Goal: Transaction & Acquisition: Purchase product/service

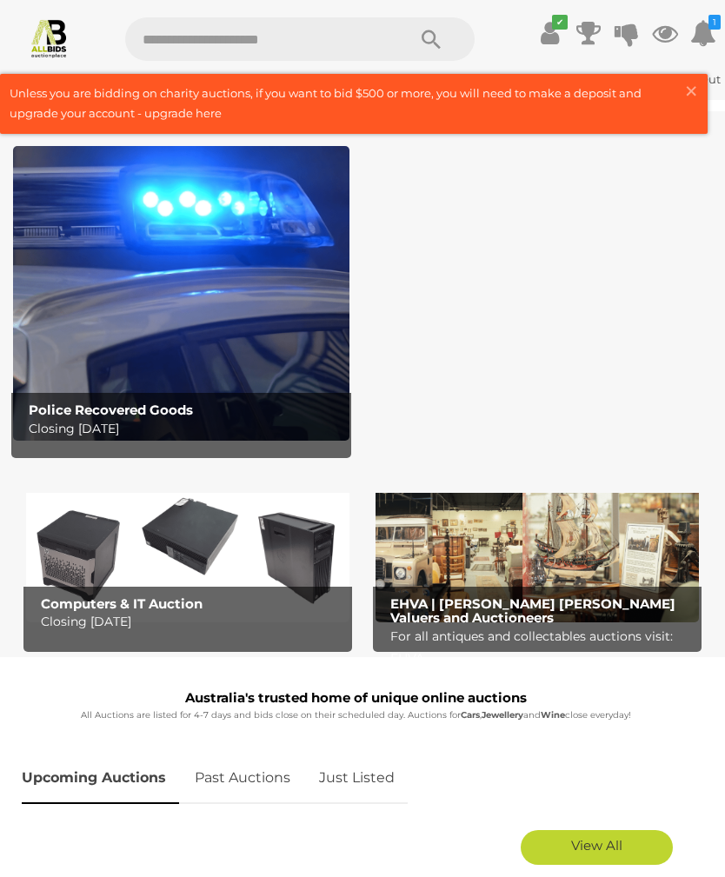
click at [86, 263] on img at bounding box center [181, 293] width 336 height 295
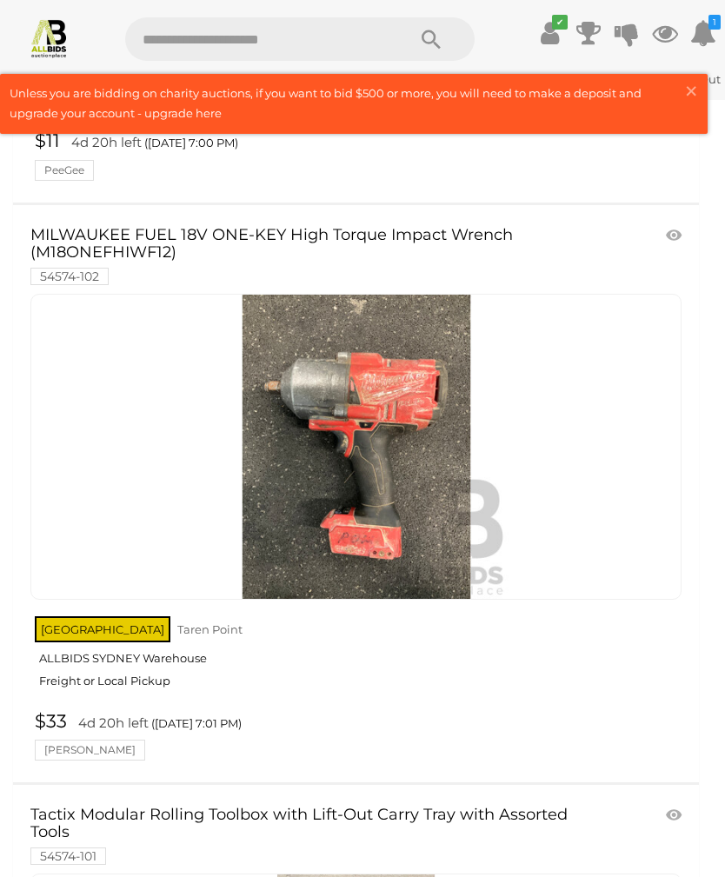
scroll to position [804, 0]
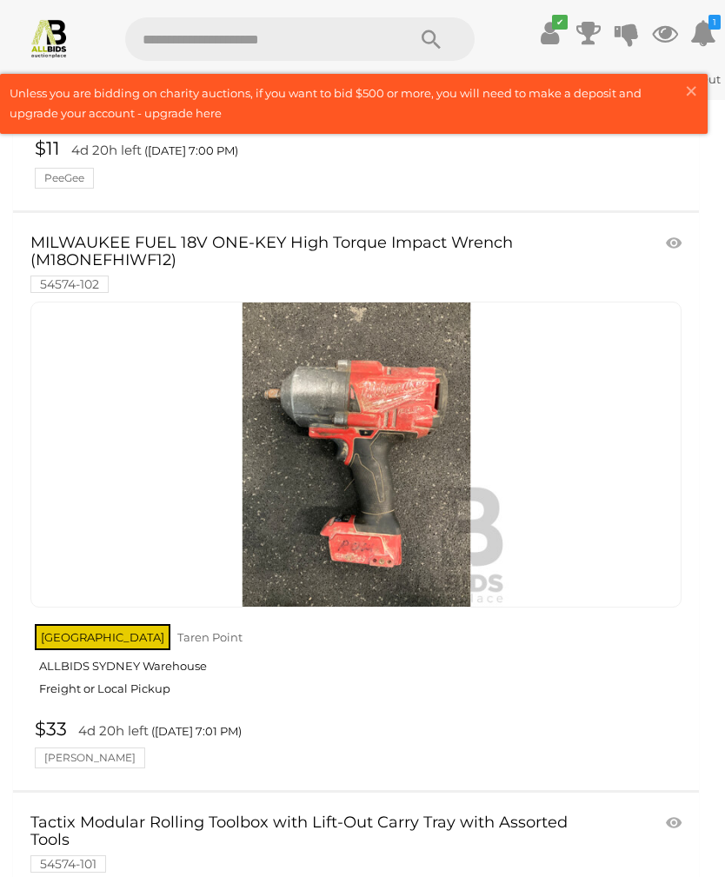
click at [55, 25] on img at bounding box center [49, 37] width 41 height 41
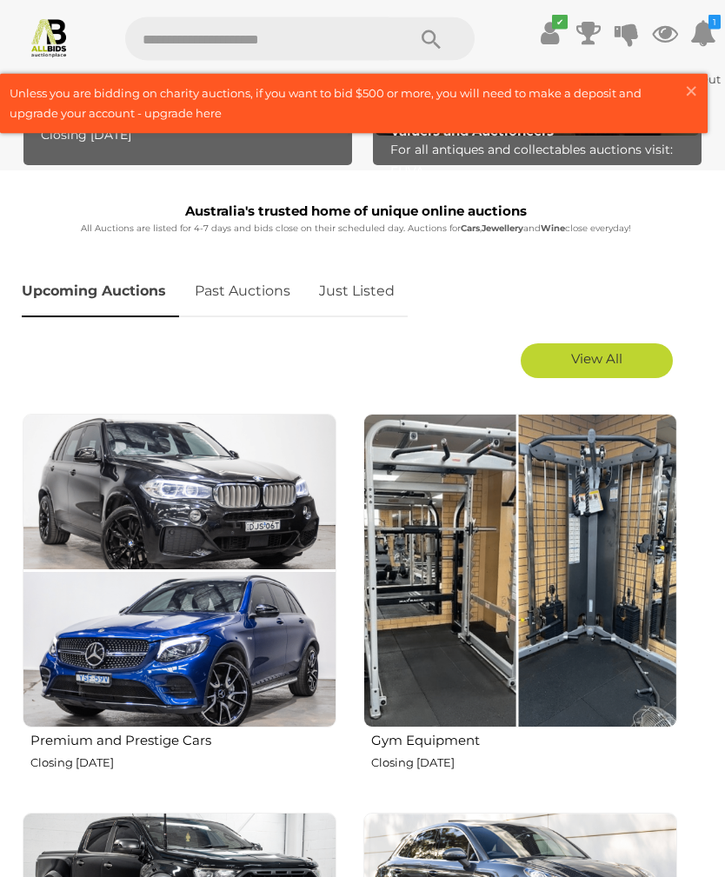
scroll to position [488, 0]
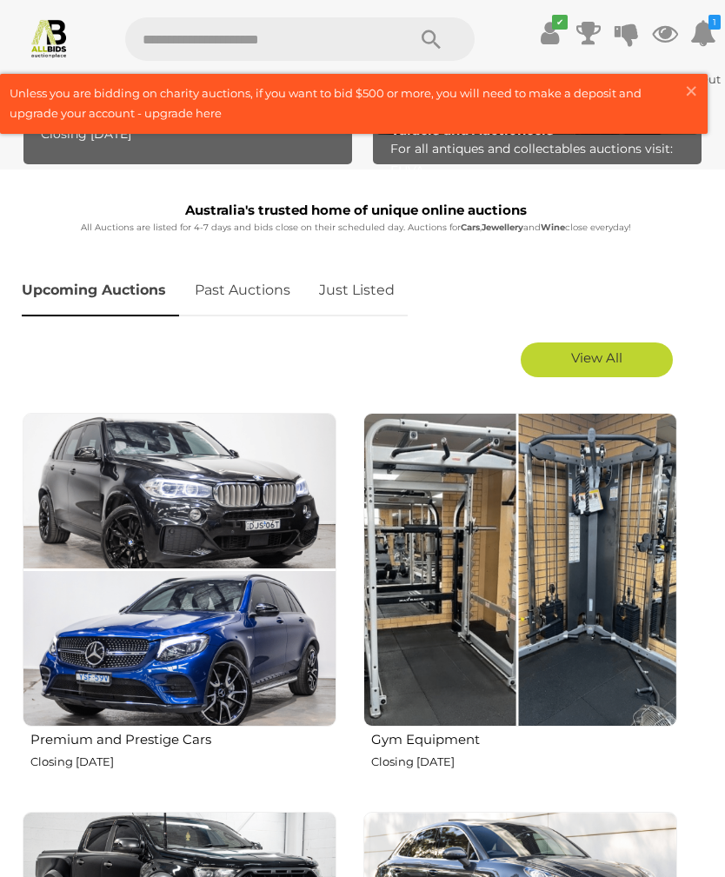
click at [607, 359] on span "View All" at bounding box center [596, 357] width 51 height 17
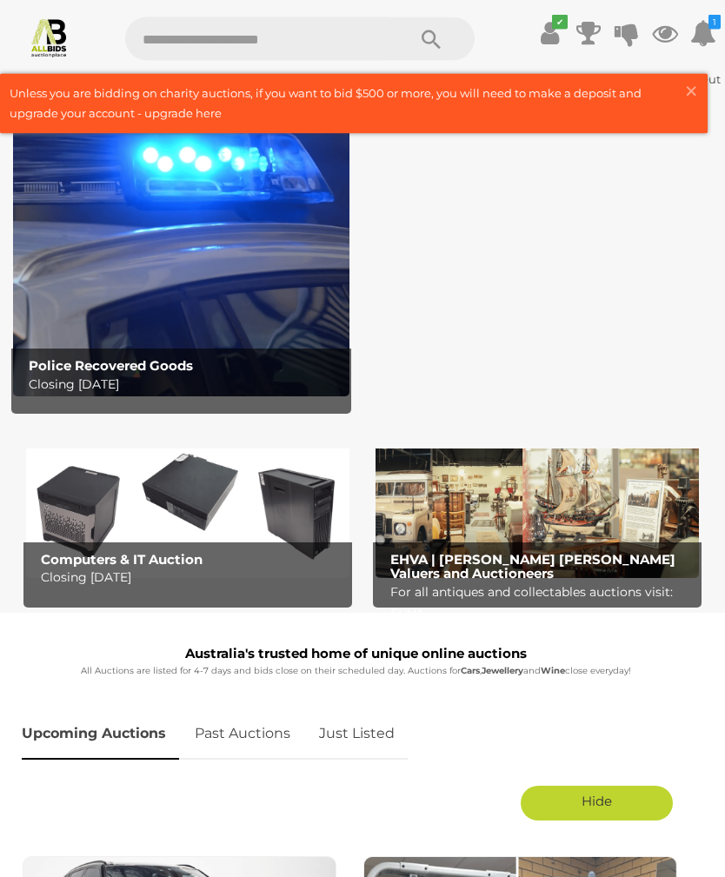
scroll to position [0, 0]
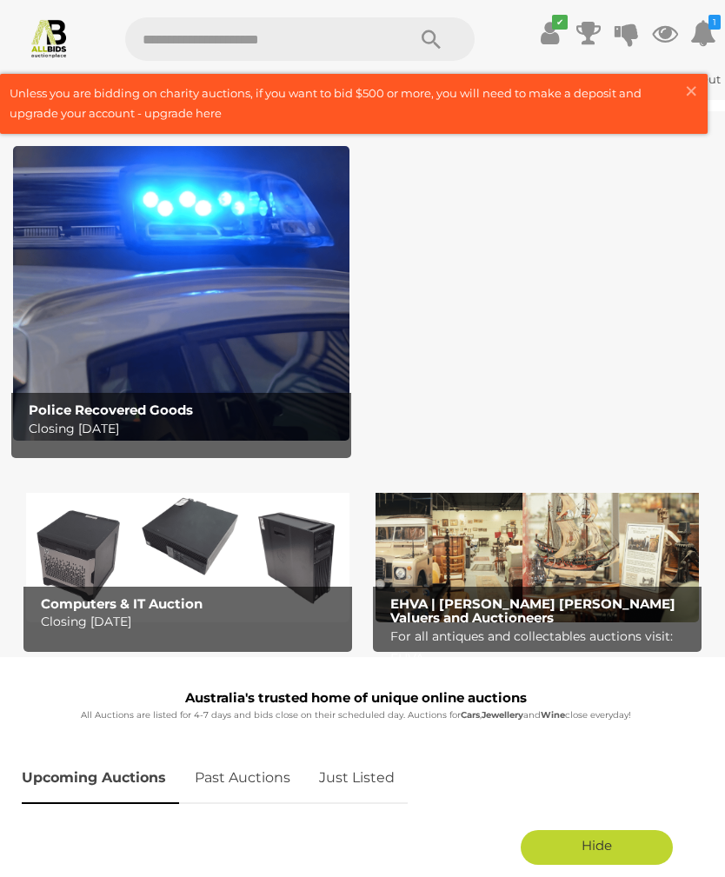
click at [560, 35] on link "✔" at bounding box center [550, 32] width 26 height 31
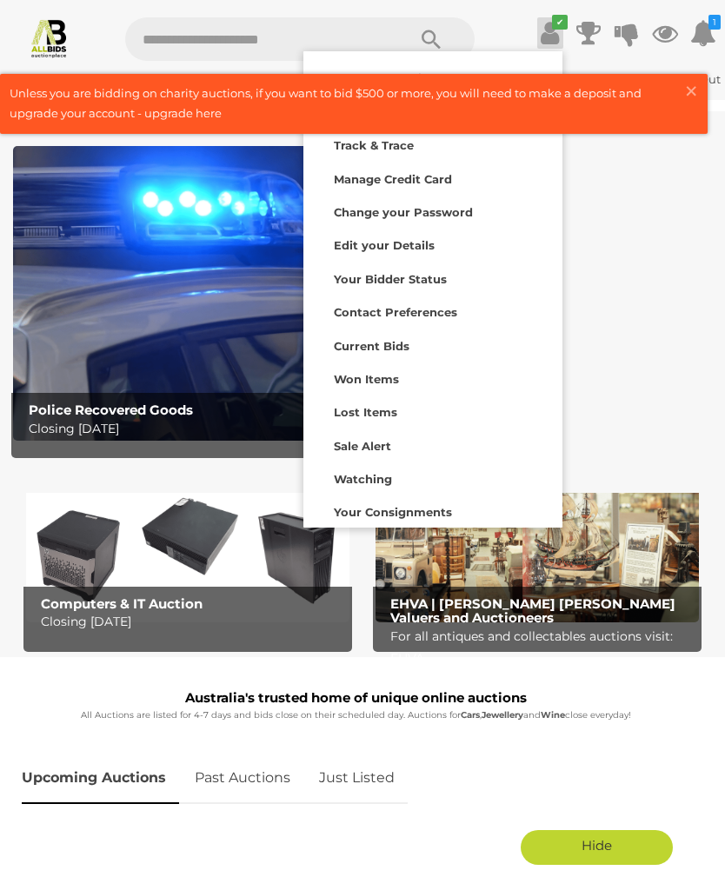
click at [699, 99] on button "× Close" at bounding box center [695, 93] width 24 height 23
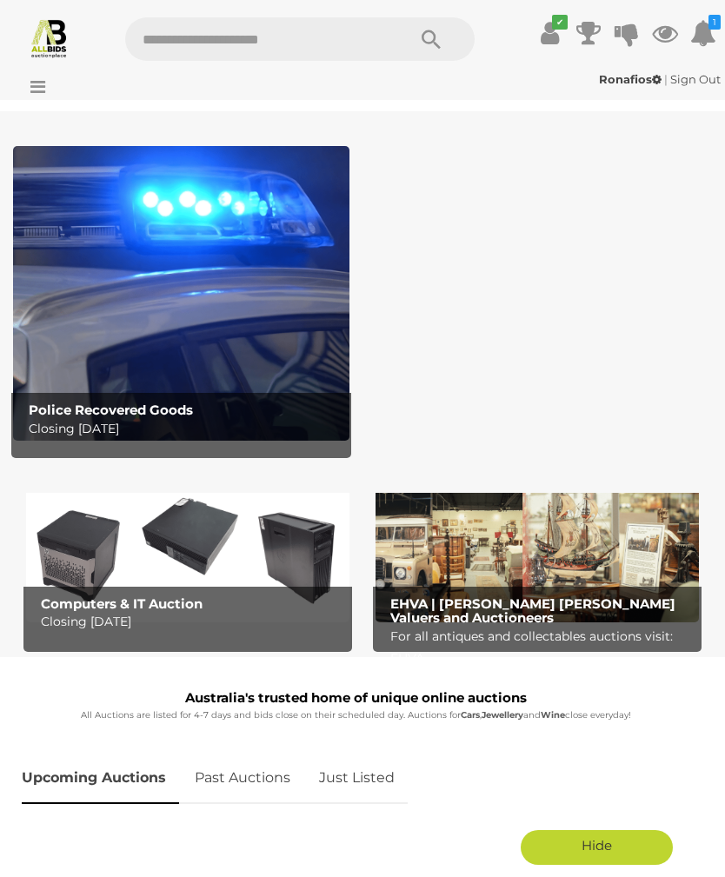
click at [547, 33] on icon at bounding box center [550, 32] width 18 height 31
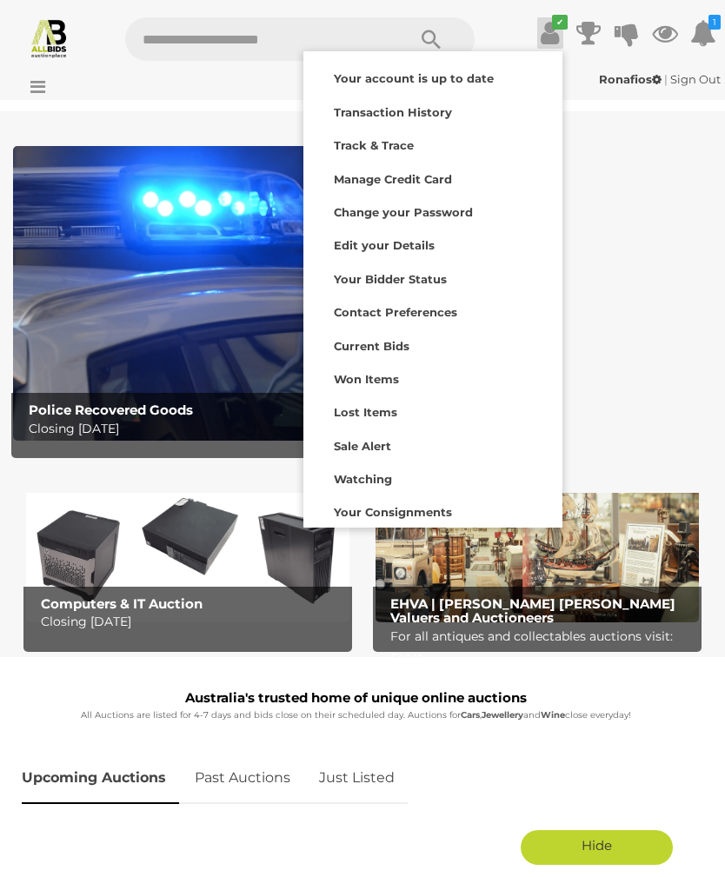
click at [704, 25] on icon at bounding box center [703, 32] width 26 height 31
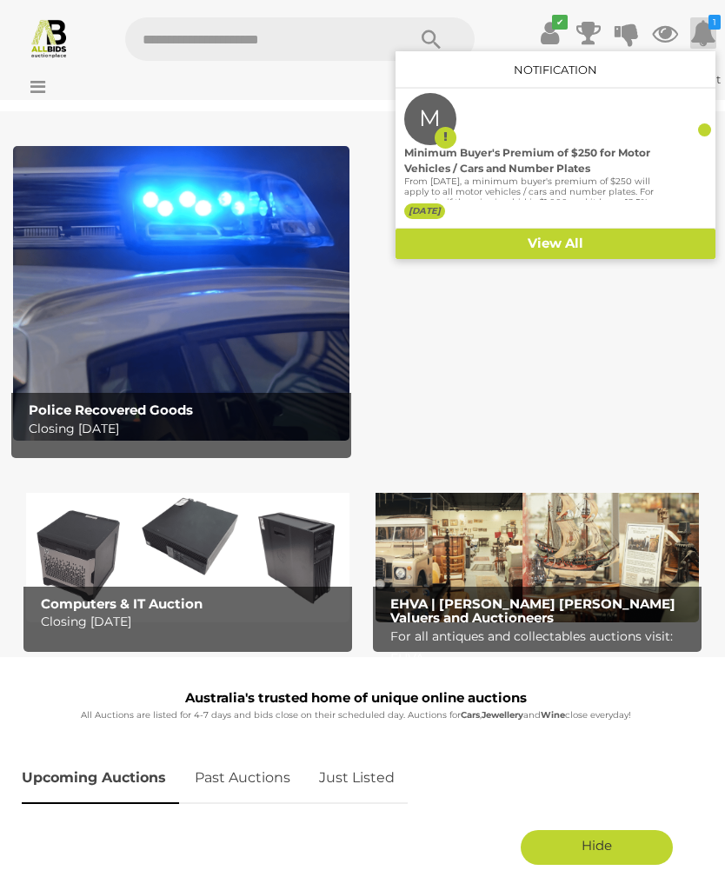
click at [639, 414] on div at bounding box center [362, 438] width 725 height 877
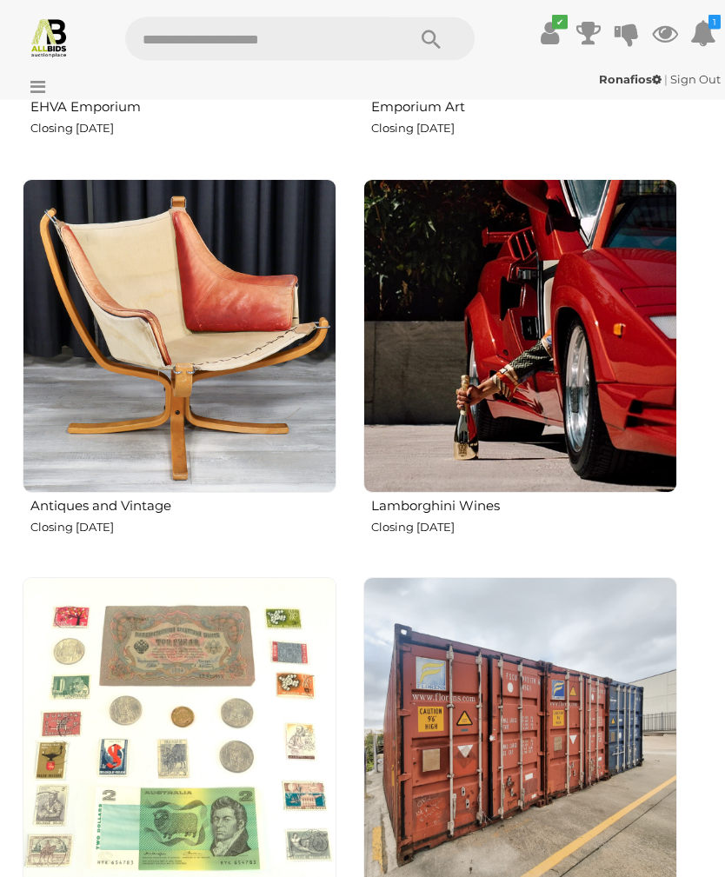
scroll to position [4724, 0]
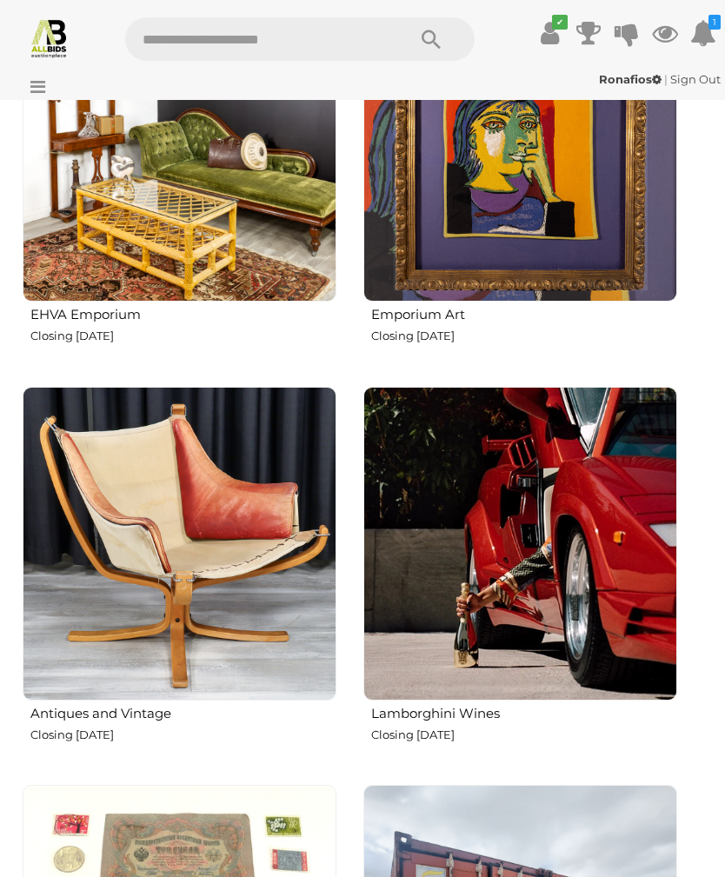
click at [170, 44] on input "text" at bounding box center [256, 38] width 263 height 43
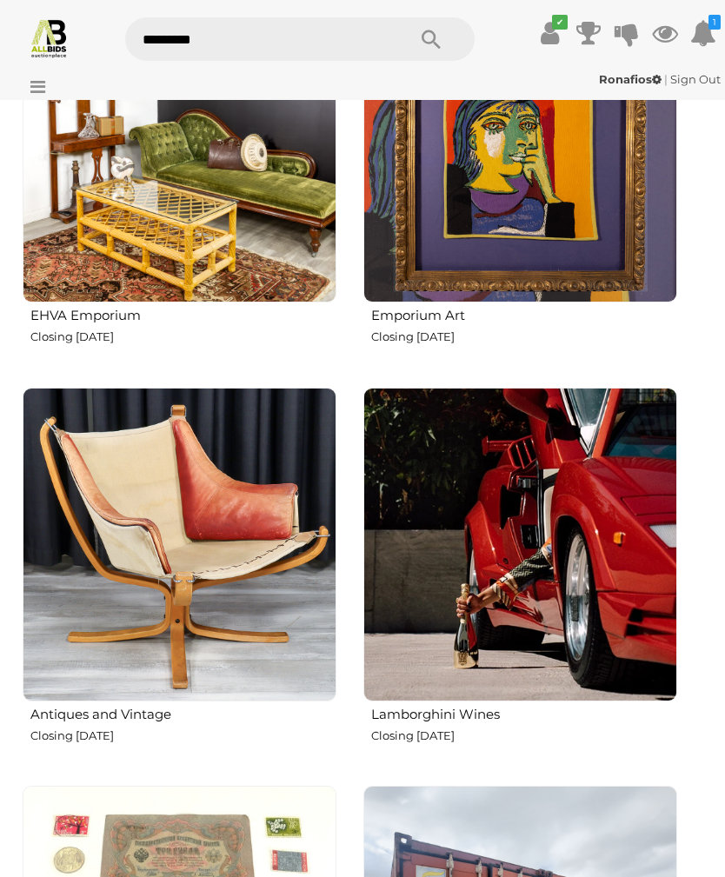
type input "**********"
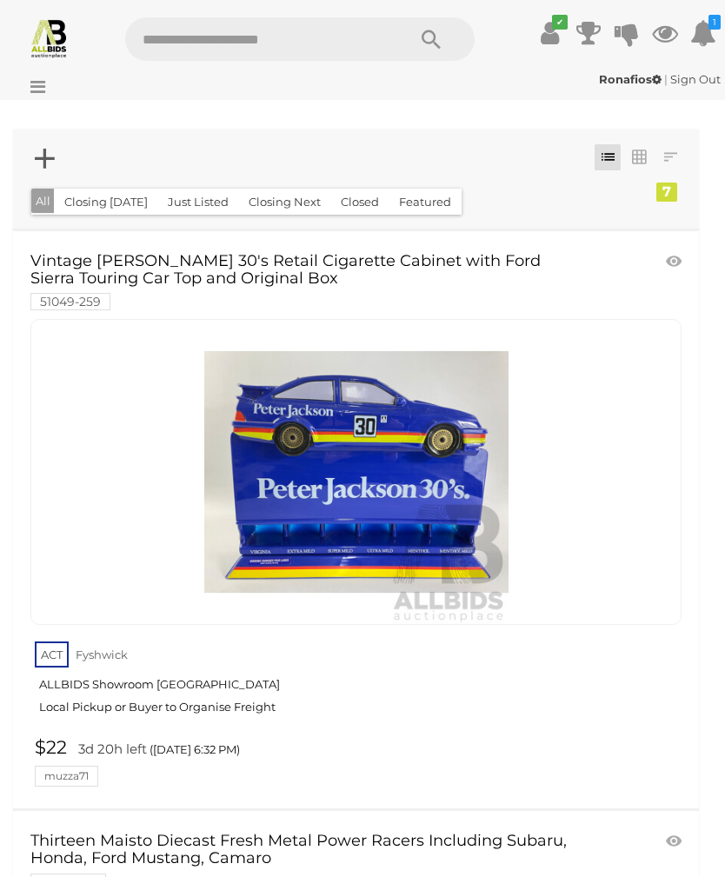
click at [43, 75] on div at bounding box center [63, 74] width 119 height 9
click at [38, 75] on div at bounding box center [63, 74] width 119 height 9
click at [40, 83] on icon at bounding box center [33, 86] width 23 height 17
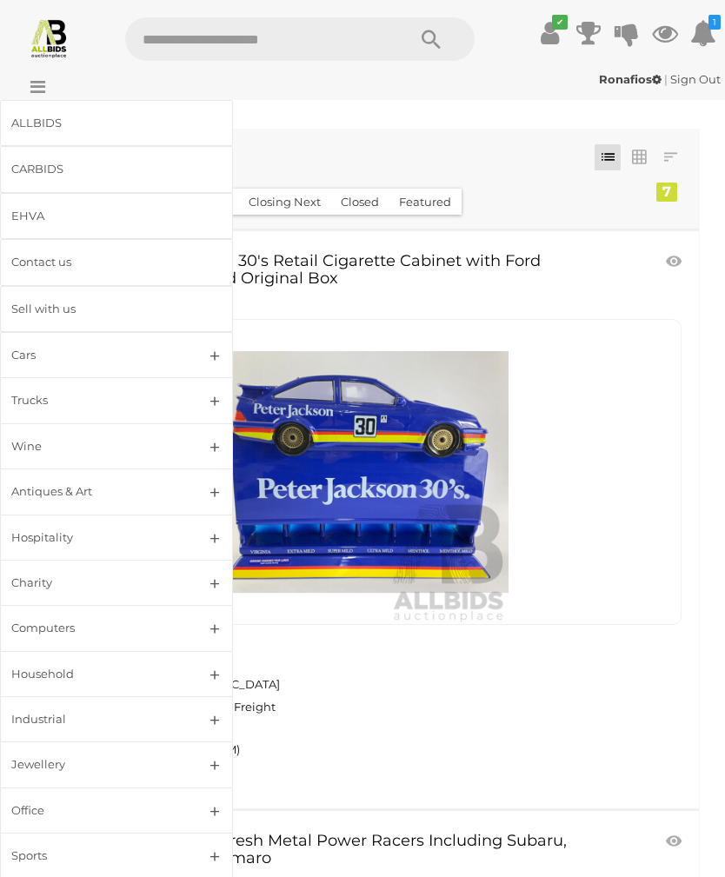
click at [214, 353] on link "Cars" at bounding box center [116, 355] width 233 height 46
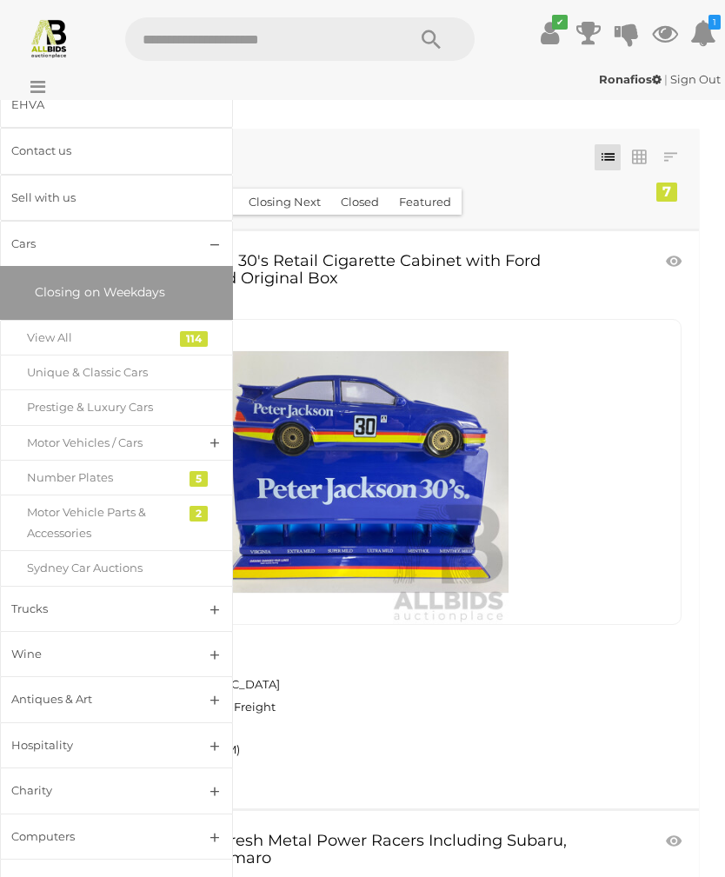
click at [48, 367] on div "Unique & Classic Cars" at bounding box center [103, 372] width 153 height 20
click at [60, 407] on div "Prestige & Luxury Cars" at bounding box center [103, 407] width 153 height 20
click at [56, 330] on div "View All" at bounding box center [103, 338] width 153 height 20
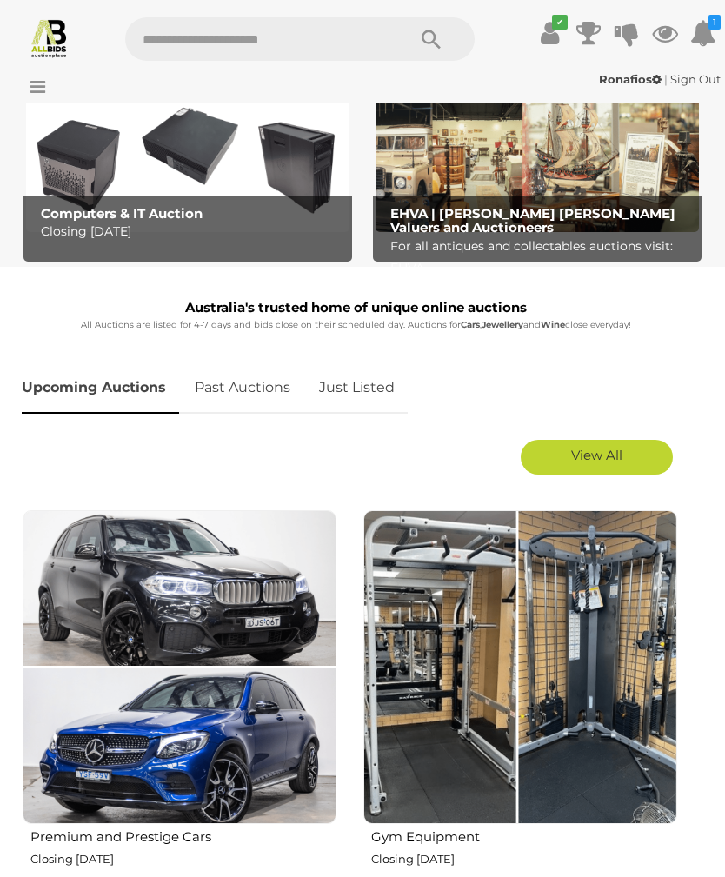
scroll to position [397, 0]
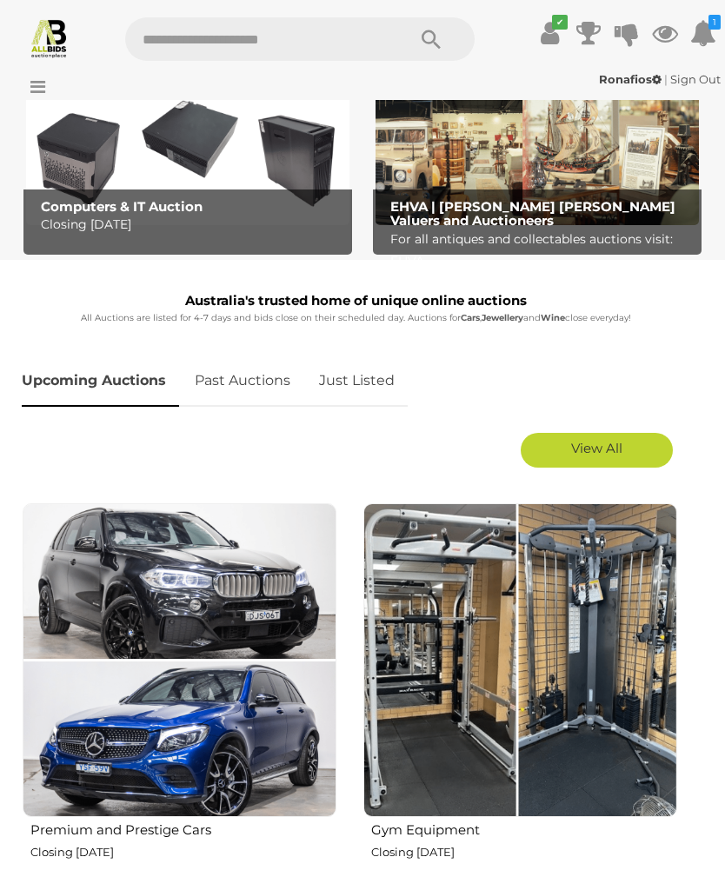
click at [59, 188] on img at bounding box center [187, 151] width 323 height 147
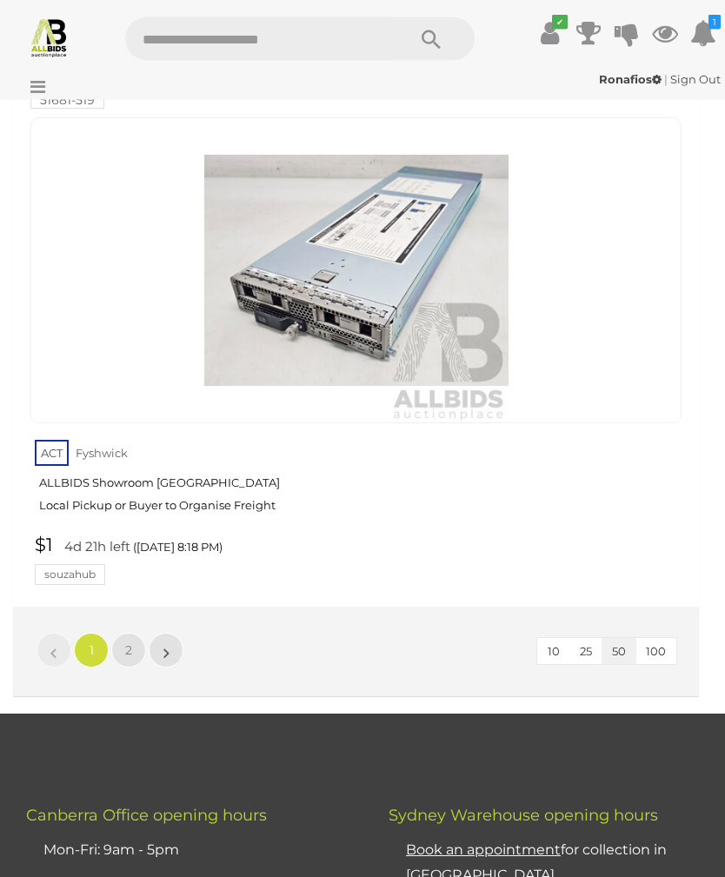
scroll to position [28366, 0]
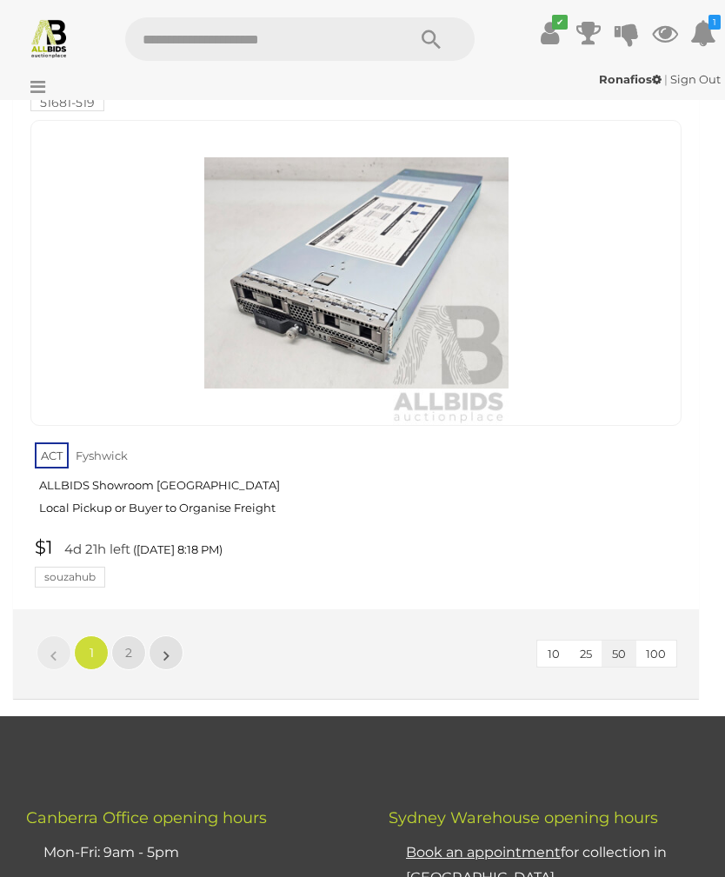
click at [129, 645] on span "2" at bounding box center [128, 653] width 7 height 16
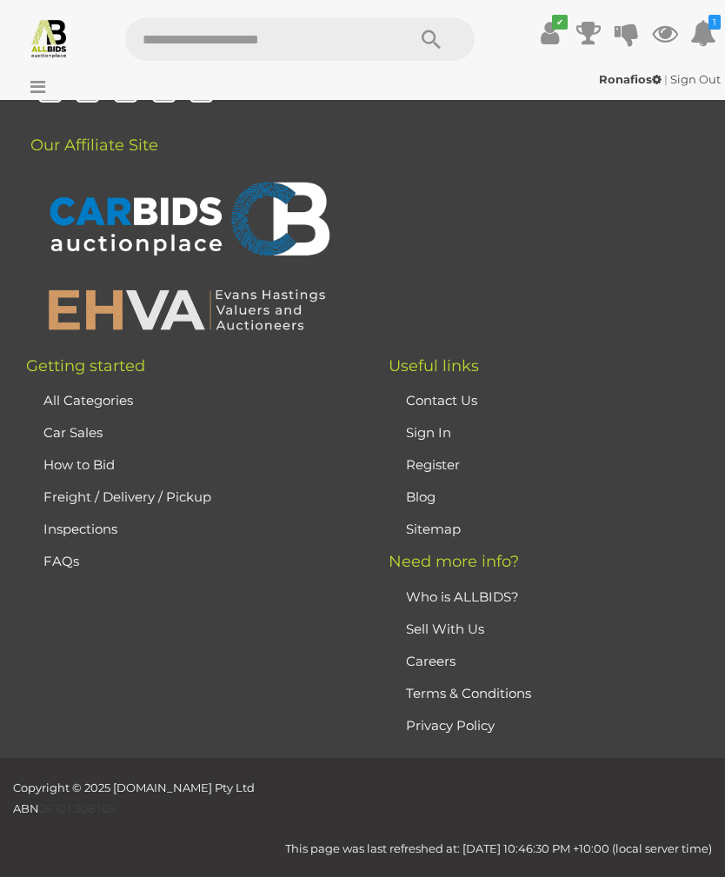
scroll to position [275, 0]
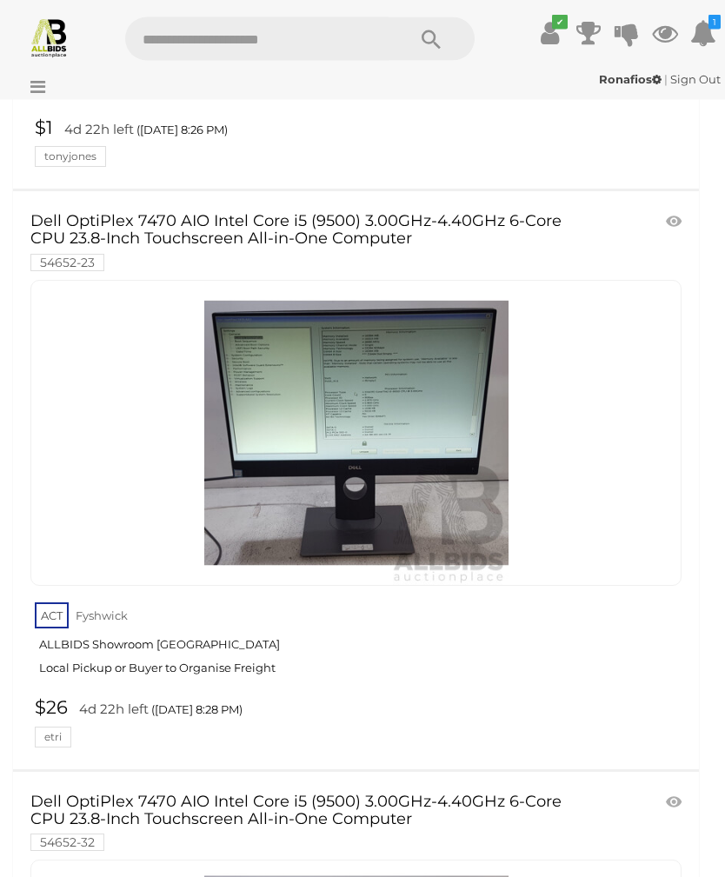
scroll to position [2004, 0]
click at [280, 374] on link at bounding box center [355, 432] width 651 height 306
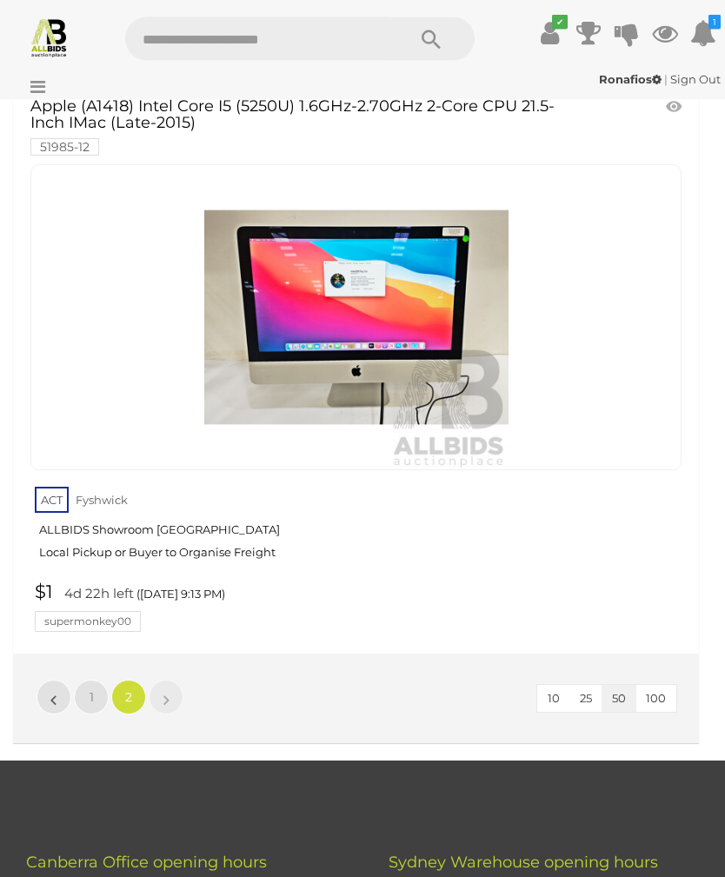
scroll to position [15152, 0]
click at [45, 82] on icon at bounding box center [33, 86] width 23 height 17
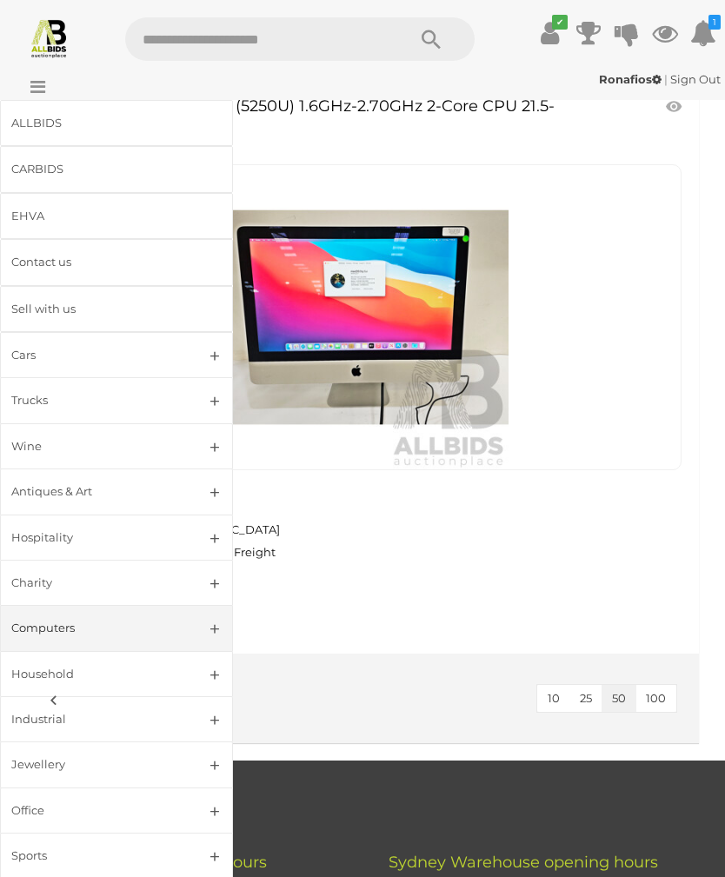
click at [44, 668] on div "Household" at bounding box center [95, 674] width 169 height 20
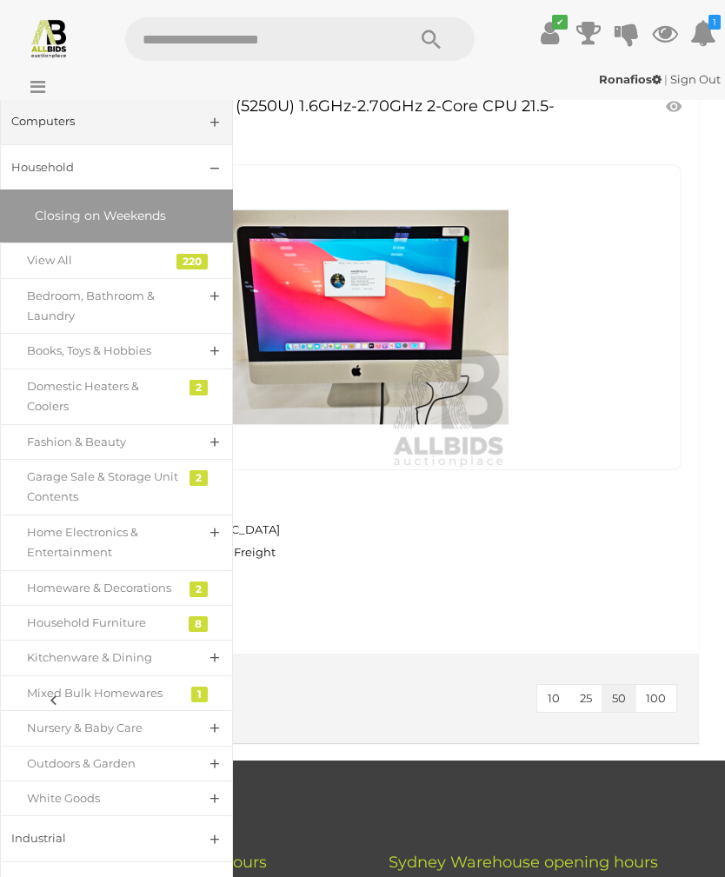
click at [50, 250] on div "View All" at bounding box center [103, 260] width 153 height 20
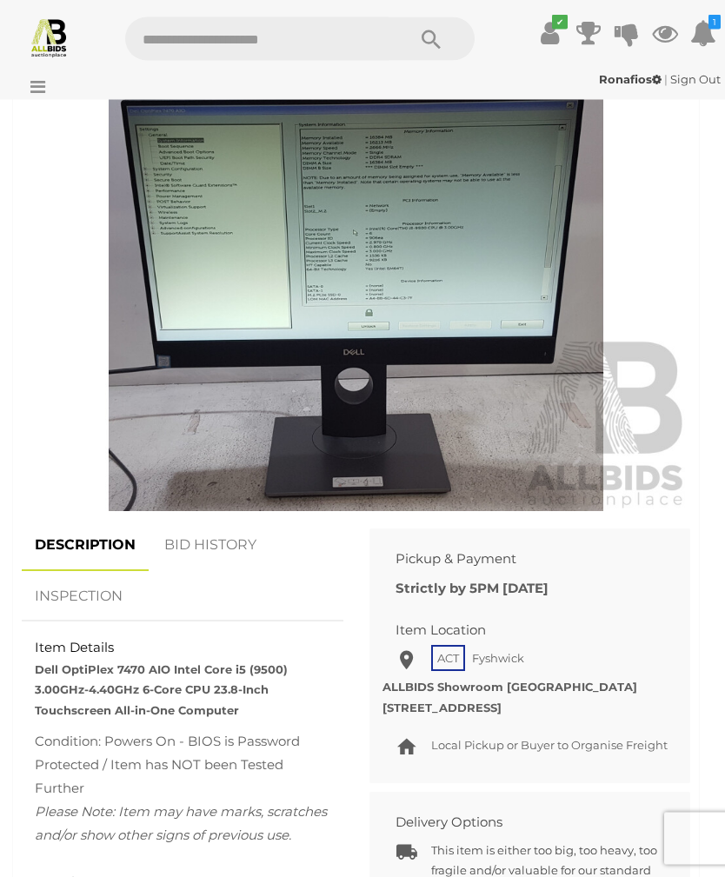
scroll to position [579, 0]
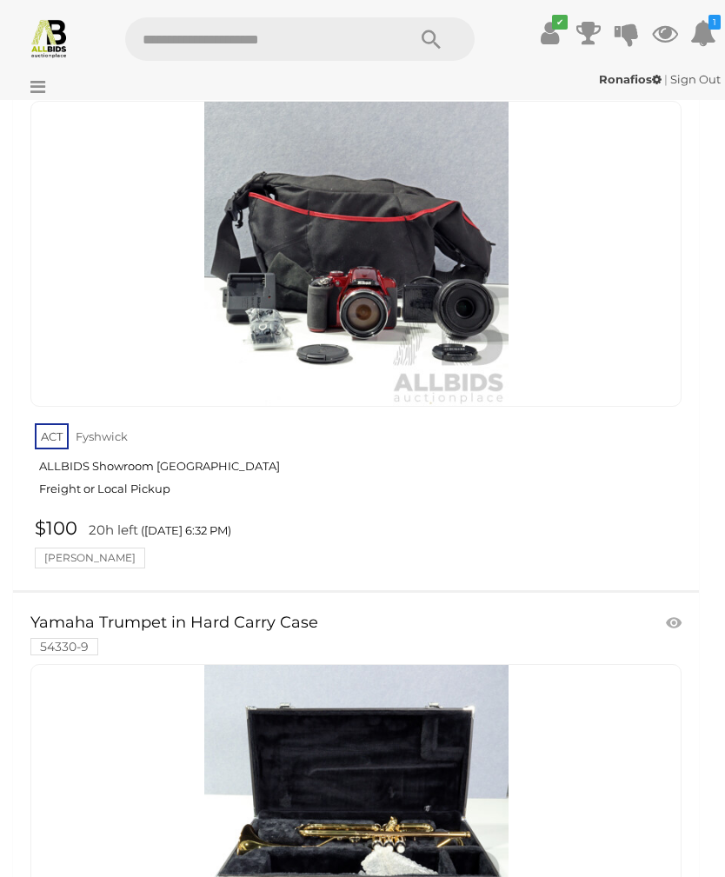
scroll to position [402, 0]
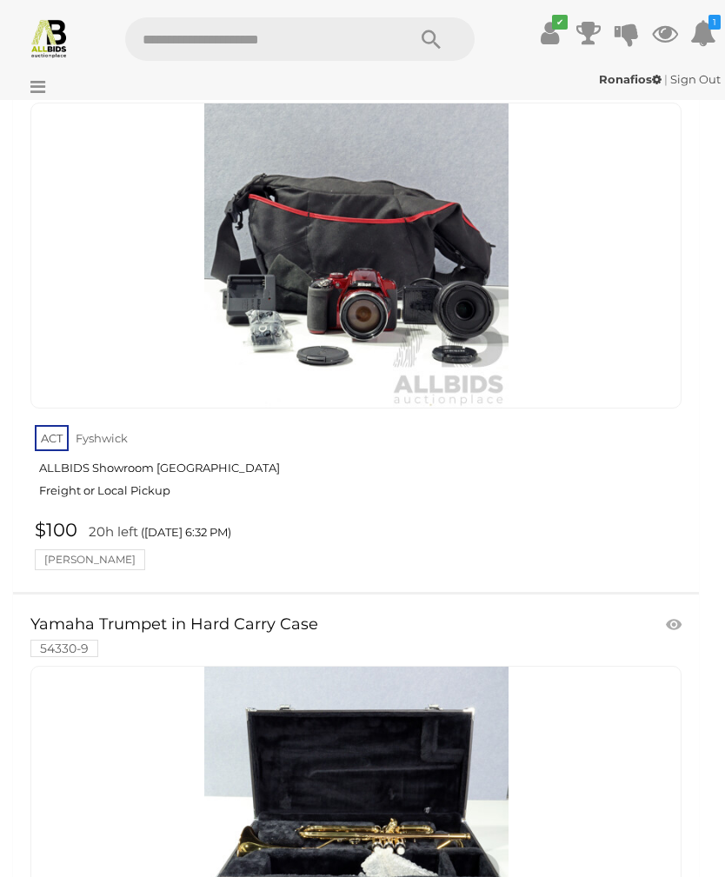
click at [90, 277] on div at bounding box center [355, 256] width 651 height 306
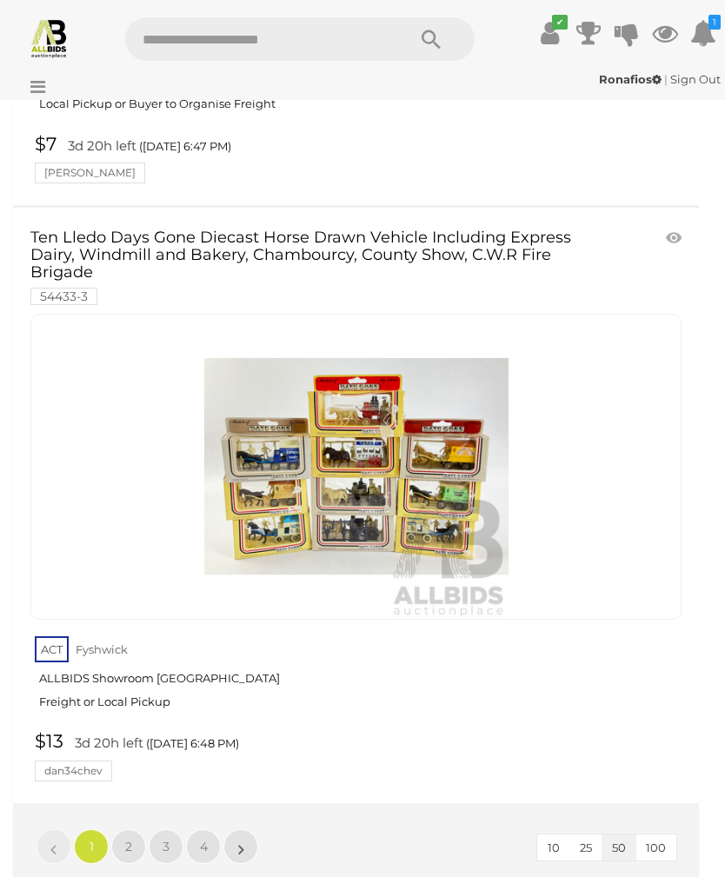
scroll to position [28268, 0]
